Goal: Information Seeking & Learning: Learn about a topic

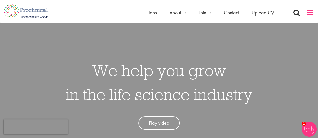
click at [313, 15] on span at bounding box center [311, 13] width 8 height 8
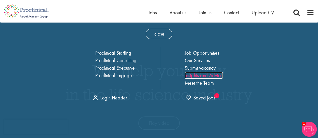
click at [195, 75] on link "Insights and Advice" at bounding box center [204, 75] width 38 height 7
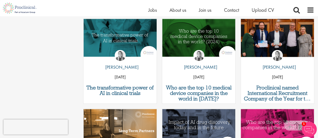
scroll to position [346, 0]
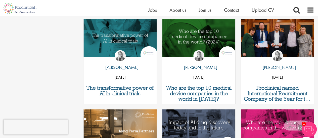
drag, startPoint x: 169, startPoint y: 63, endPoint x: 78, endPoint y: 73, distance: 91.0
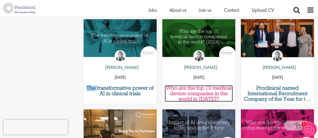
click at [180, 87] on h3 "Who are the top 10 medical device companies in the world in [DATE]?" at bounding box center [199, 93] width 68 height 17
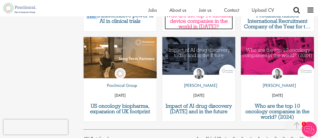
scroll to position [419, 0]
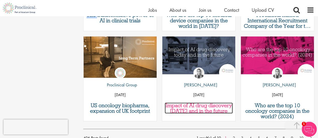
click at [182, 104] on h3 "Impact of AI drug discovery today and in the future" at bounding box center [199, 108] width 68 height 11
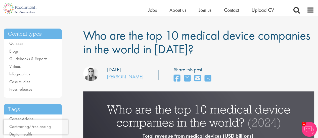
scroll to position [35, 0]
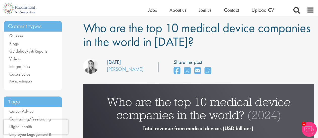
click at [217, 45] on h1 "Who are the top 10 medical device companies in the world in [DATE]?" at bounding box center [198, 35] width 231 height 28
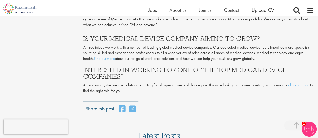
scroll to position [1517, 0]
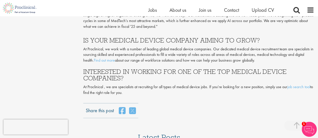
drag, startPoint x: 129, startPoint y: 99, endPoint x: 80, endPoint y: 93, distance: 49.9
copy p "At Proclinical , we are specialists at recruiting for all types of medical devi…"
click at [232, 44] on h3 "IS YOUR MEDICAL DEVICE COMPANY AIMING TO GROW?" at bounding box center [198, 40] width 231 height 7
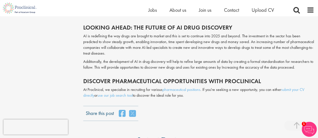
scroll to position [723, 0]
drag, startPoint x: 191, startPoint y: 85, endPoint x: 82, endPoint y: 80, distance: 108.9
copy p "At Proclinical, we specialise in recruiting for various pharmaceutical position…"
click at [196, 87] on p "At Proclinical, we specialise in recruiting for various pharmaceutical position…" at bounding box center [198, 93] width 231 height 12
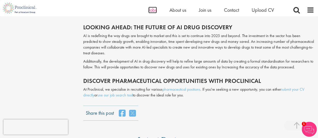
click at [156, 7] on span "Jobs" at bounding box center [152, 10] width 9 height 7
